Goal: Task Accomplishment & Management: Manage account settings

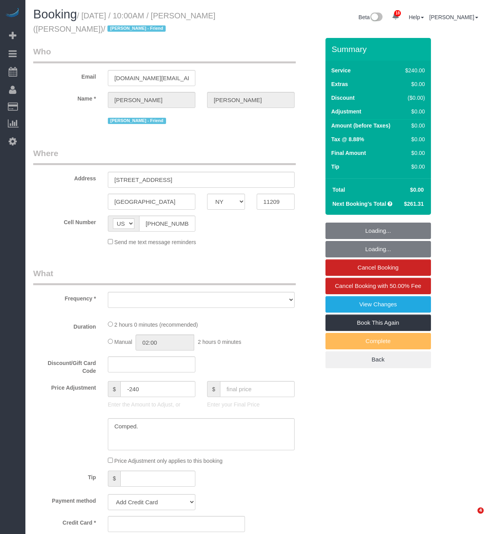
select select "NY"
select select "string:stripe-pm_1QUXjS4VGloSiKo7gLo9flBQ"
select select "object:8077"
select select "number:89"
select select "number:90"
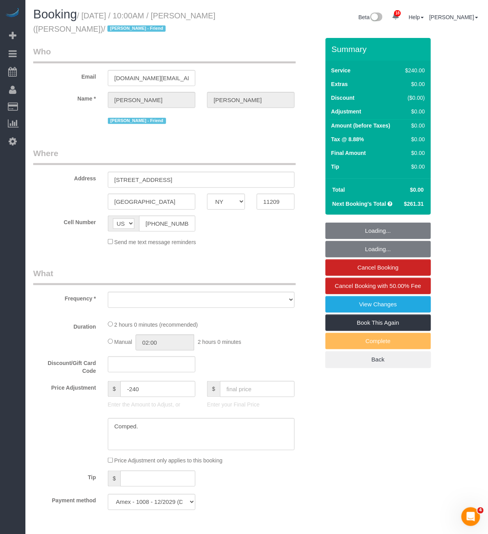
select select "number:13"
select select "number:7"
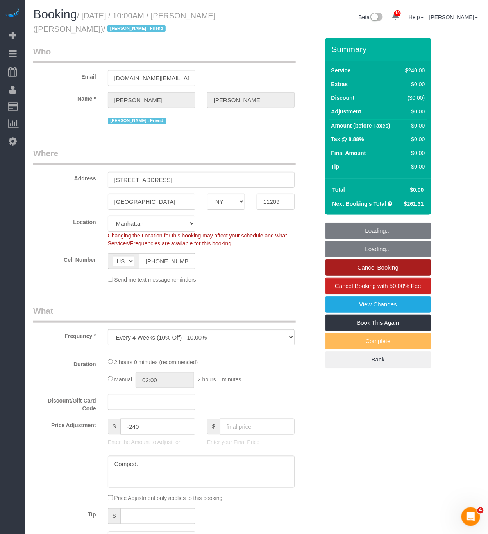
select select "2"
select select "120"
select select "spot49"
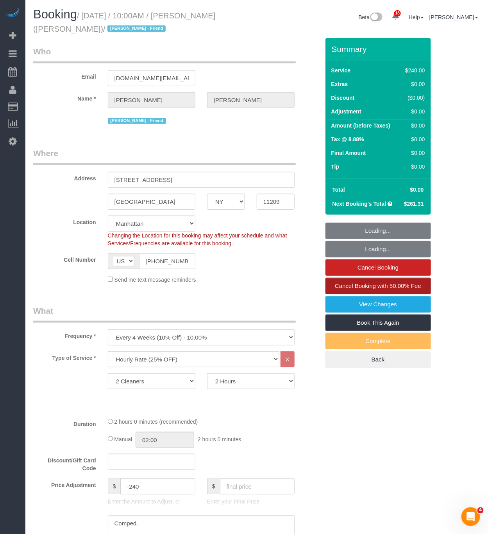
select select "object:8808"
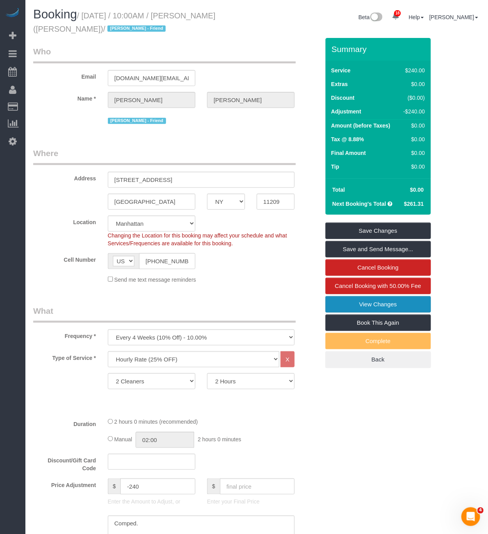
click at [391, 303] on link "View Changes" at bounding box center [379, 304] width 106 height 16
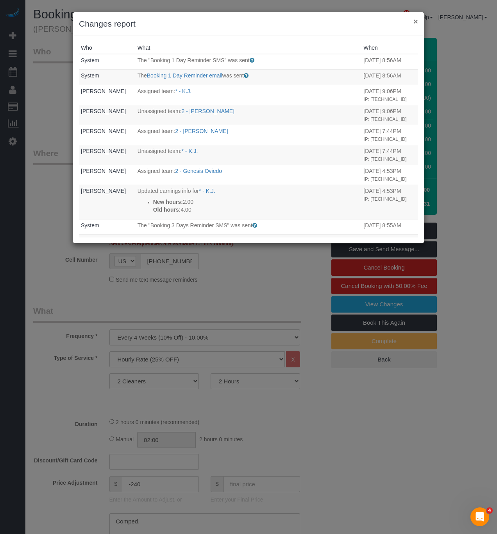
click at [414, 22] on button "×" at bounding box center [416, 21] width 5 height 8
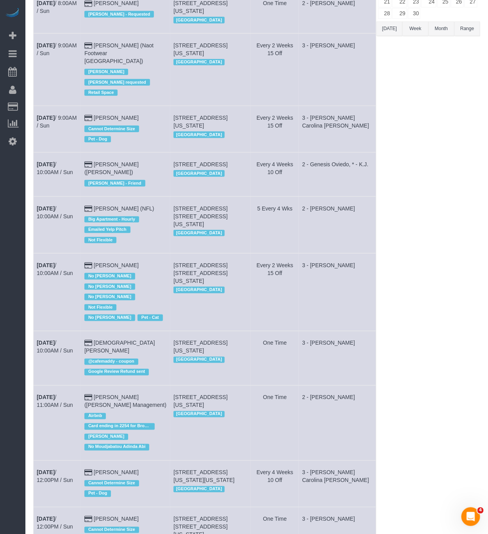
scroll to position [176, 0]
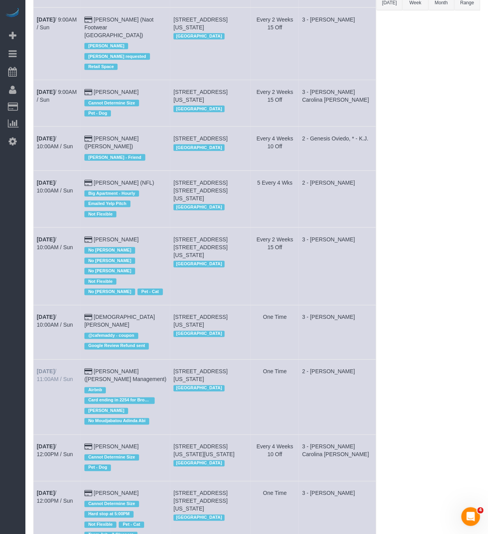
drag, startPoint x: 138, startPoint y: 353, endPoint x: 37, endPoint y: 339, distance: 102.7
click at [37, 359] on tr "Sep 14th / 11:00AM / Sun Elouise Heegee (Miltan Management) Airbnb Card ending …" at bounding box center [205, 396] width 343 height 75
copy tr "Sep 14th / 11:00AM / Sun Elouise Heegee (Miltan Management) Airbnb"
click at [331, 359] on td "2 - Ana Rodriguez" at bounding box center [337, 396] width 77 height 75
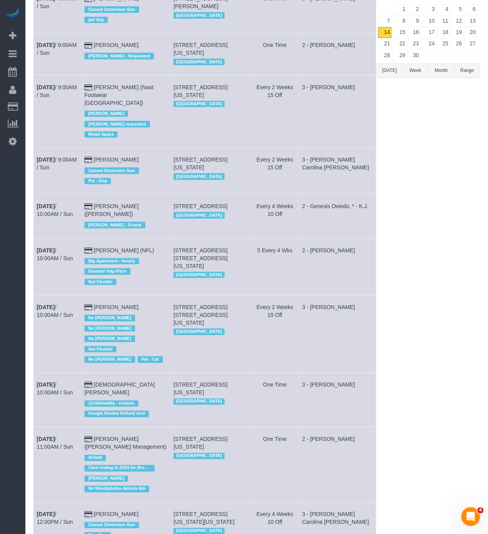
scroll to position [0, 0]
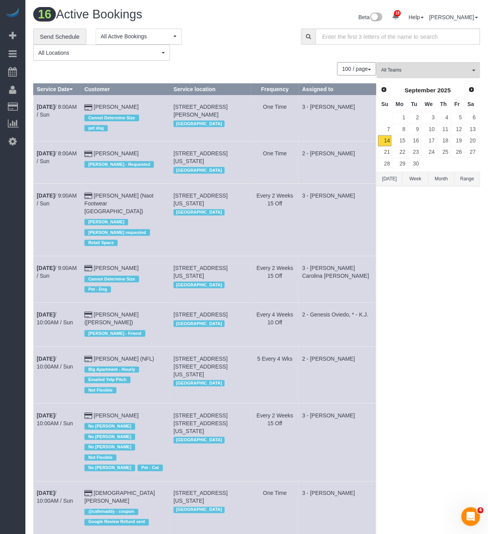
drag, startPoint x: 316, startPoint y: 148, endPoint x: 358, endPoint y: 151, distance: 41.9
click at [358, 151] on td "2 - Ana Rodriguez" at bounding box center [337, 163] width 77 height 42
copy td "Ana Rodriguez"
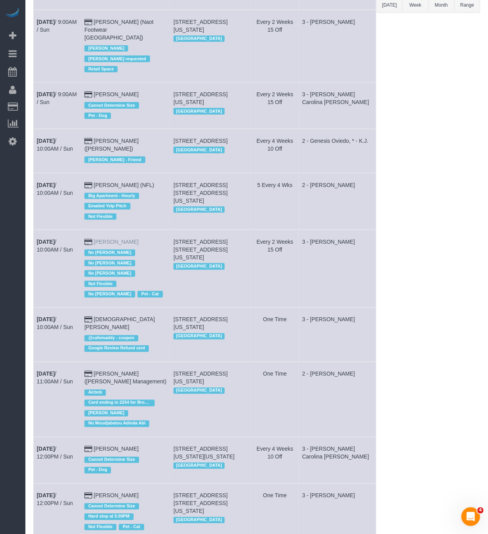
scroll to position [176, 0]
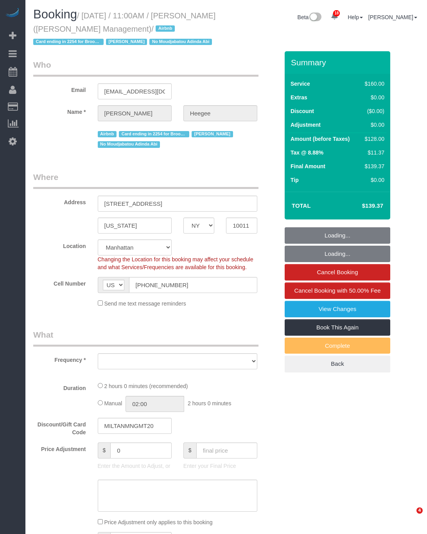
select select "NY"
select select "number:89"
select select "number:90"
select select "number:15"
select select "number:7"
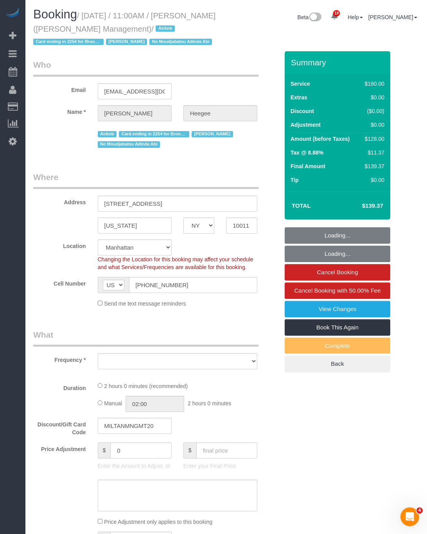
select select "object:1028"
select select "string:stripe-pm_1KdGie4VGloSiKo7qq5m7Mb2"
select select "120"
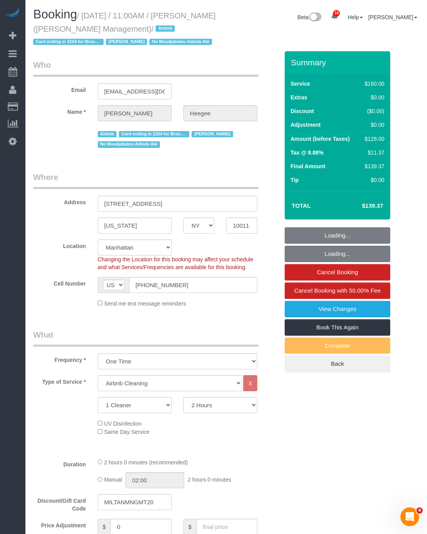
select select "spot1"
select select "object:1460"
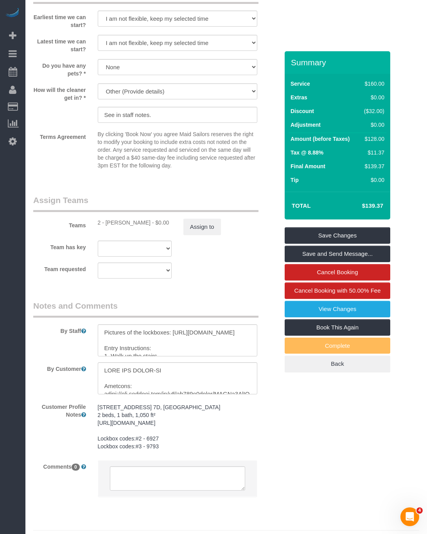
scroll to position [787, 0]
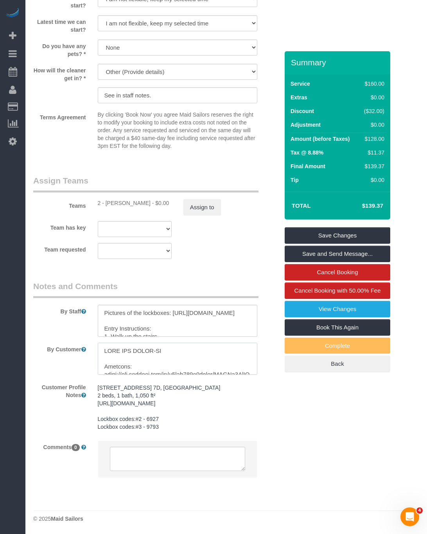
click at [219, 352] on textarea at bounding box center [178, 358] width 160 height 32
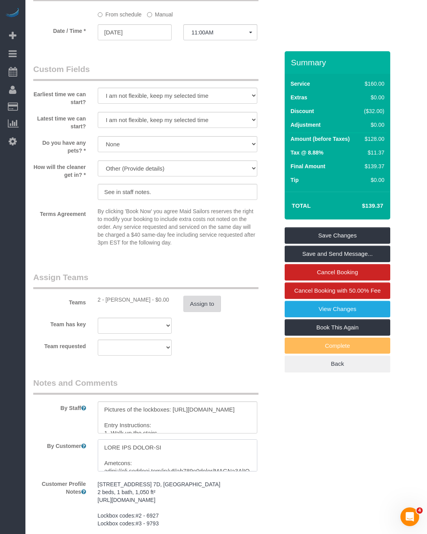
scroll to position [670, 0]
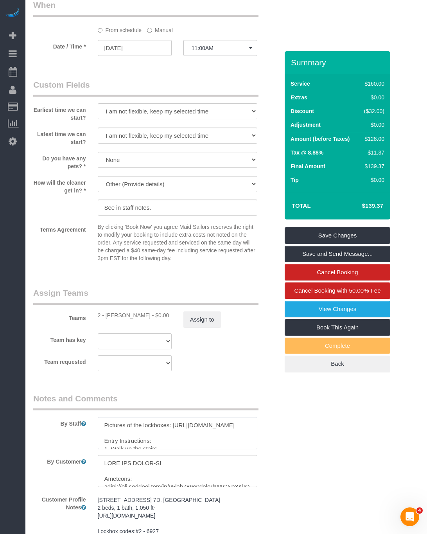
click at [210, 447] on textarea at bounding box center [178, 433] width 160 height 32
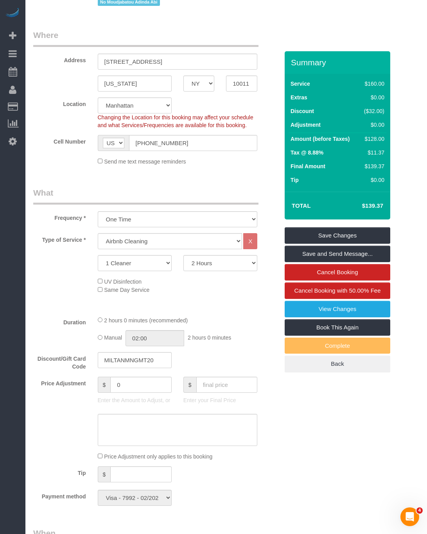
scroll to position [0, 0]
